Goal: Navigation & Orientation: Find specific page/section

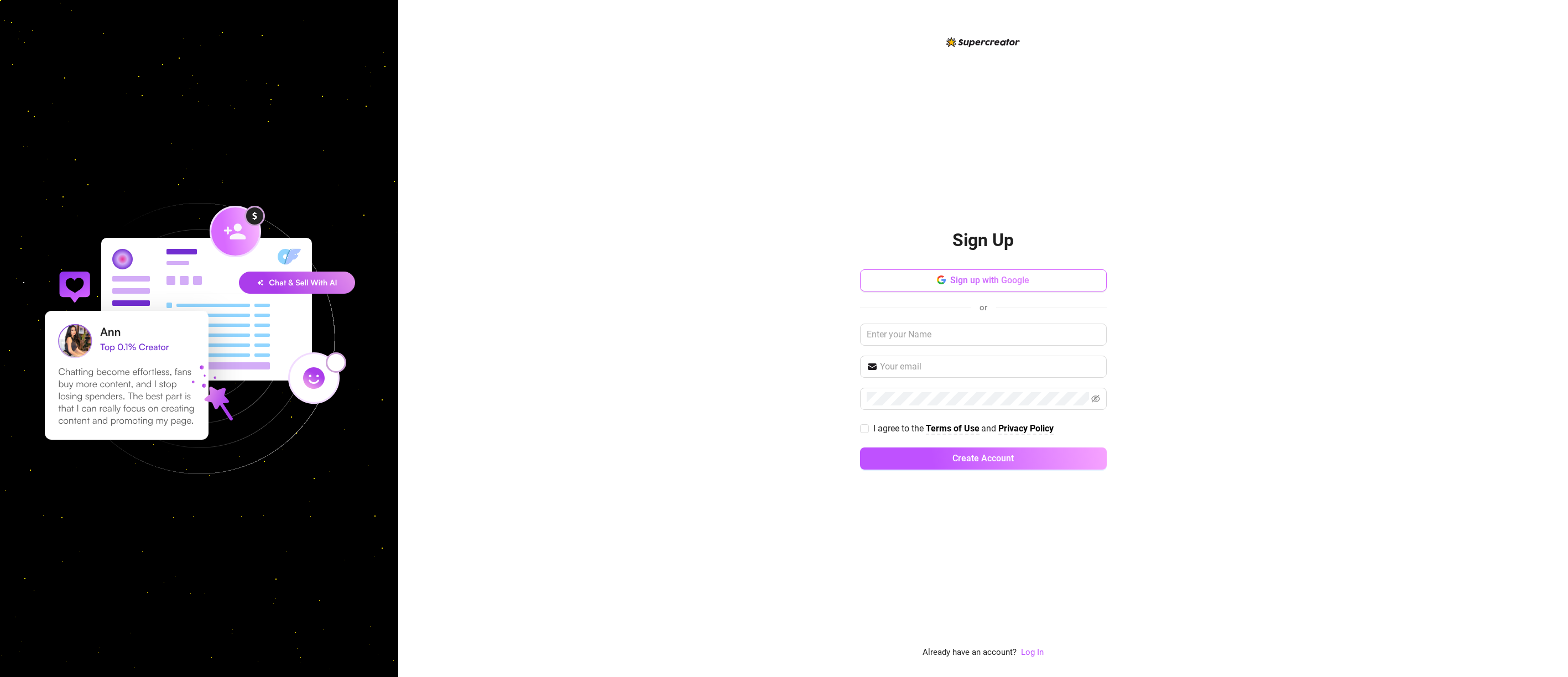
click at [951, 284] on span "Sign up with Google" at bounding box center [990, 280] width 79 height 11
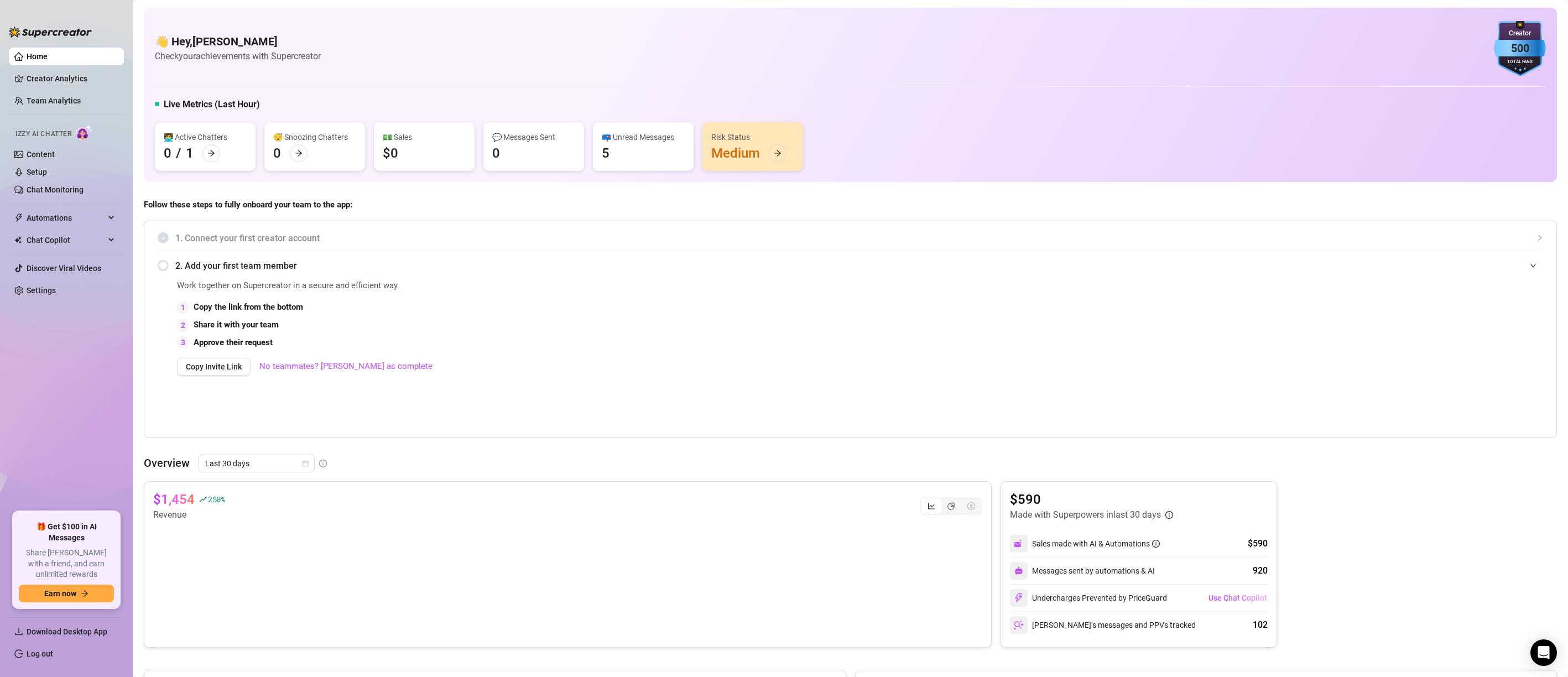
scroll to position [2, 0]
click at [95, 625] on span "Download Desktop App" at bounding box center [70, 631] width 88 height 17
click at [49, 85] on link "Creator Analytics" at bounding box center [70, 78] width 88 height 17
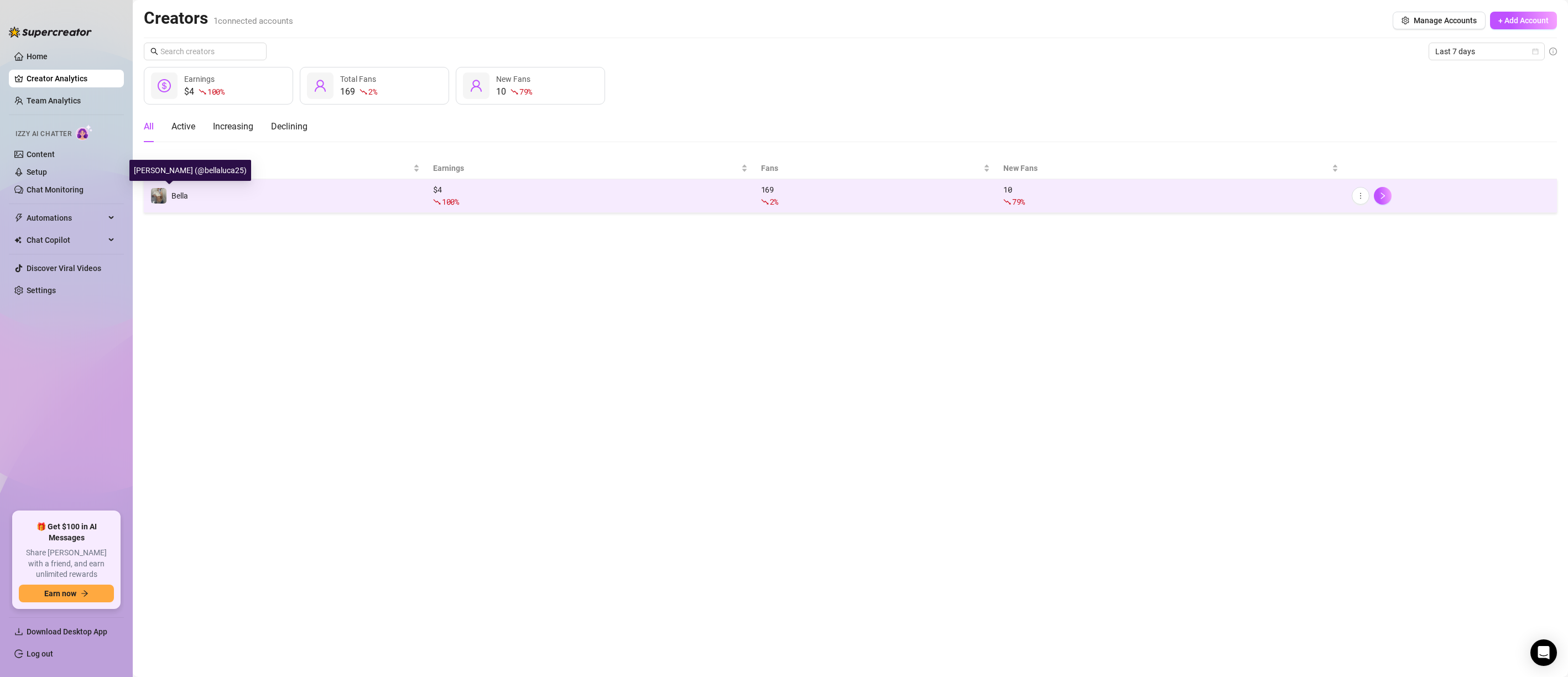
click at [181, 192] on span "Bella" at bounding box center [180, 195] width 16 height 9
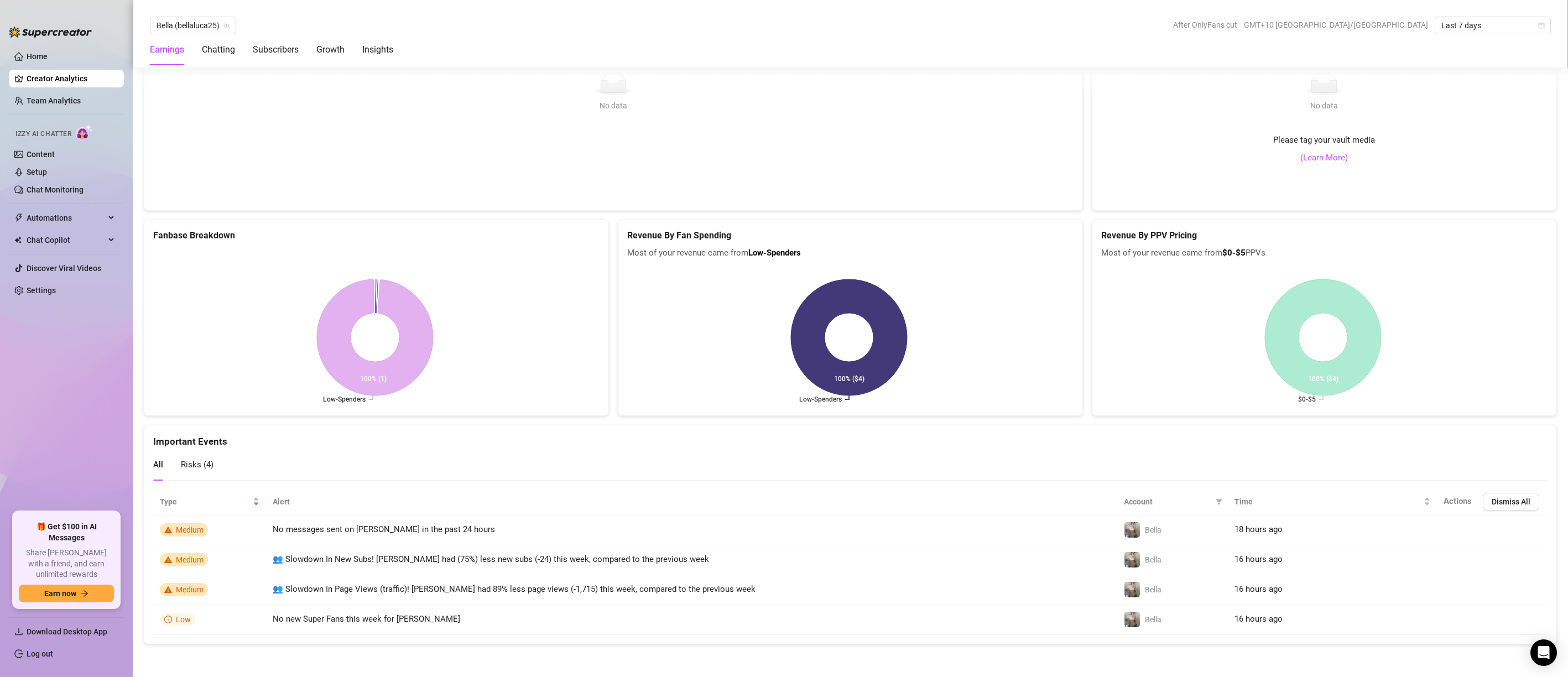
scroll to position [2045, 0]
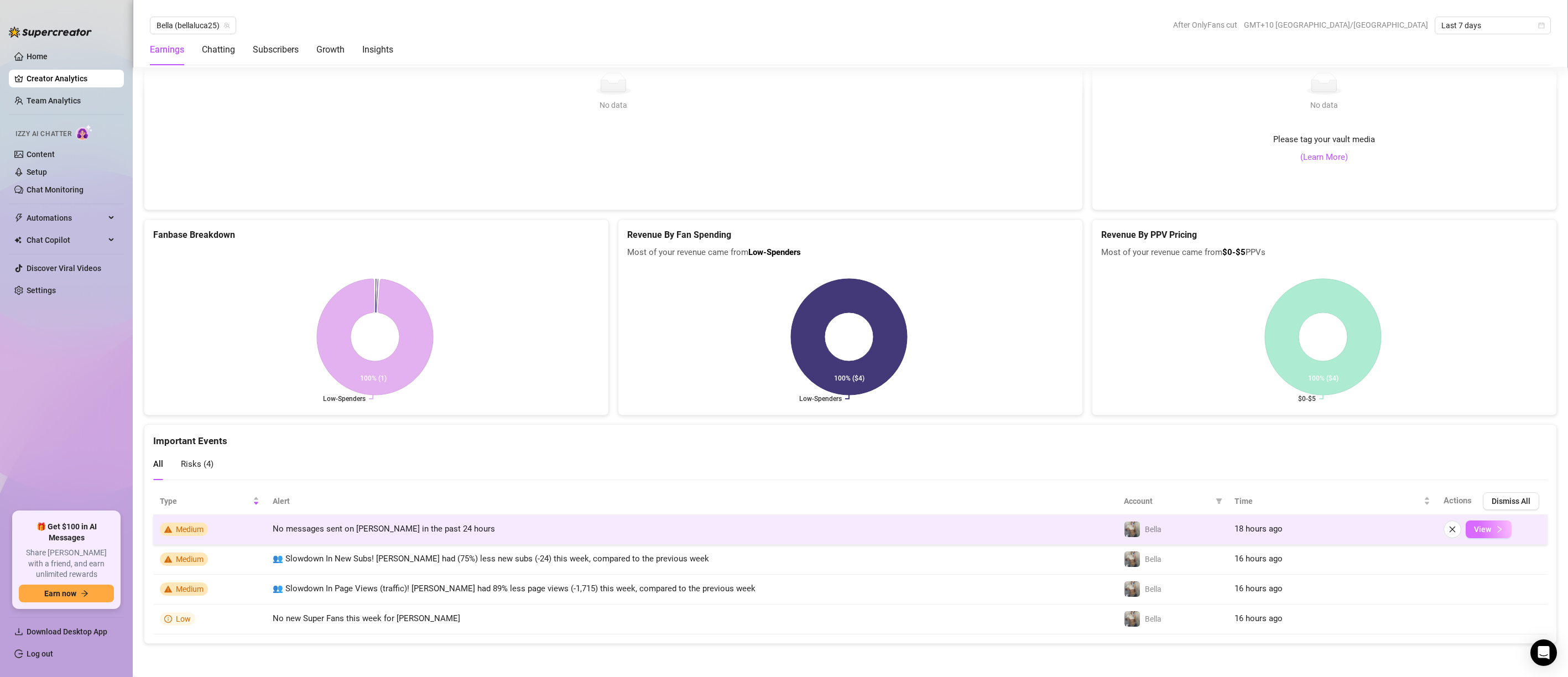
click at [1466, 530] on button "View" at bounding box center [1489, 529] width 46 height 17
click at [1477, 531] on span "View" at bounding box center [1482, 529] width 17 height 9
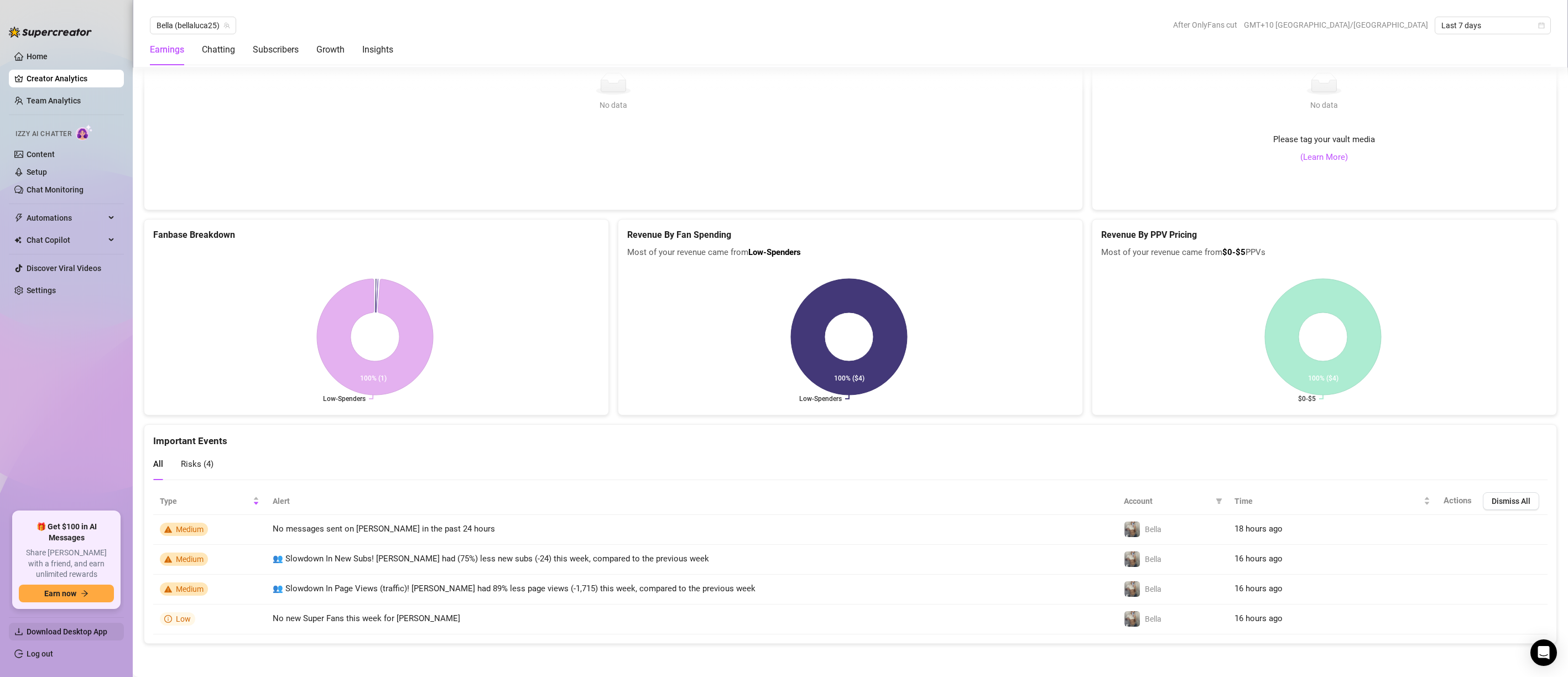
click at [68, 632] on span "Download Desktop App" at bounding box center [67, 632] width 81 height 9
